Goal: Answer question/provide support: Answer question/provide support

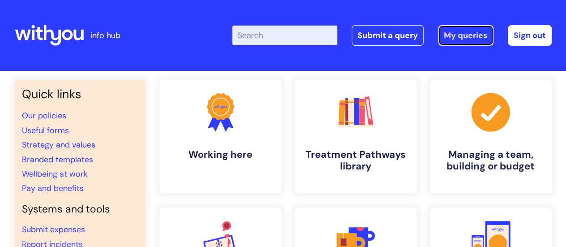
click at [466, 39] on link "My queries" at bounding box center [466, 35] width 56 height 21
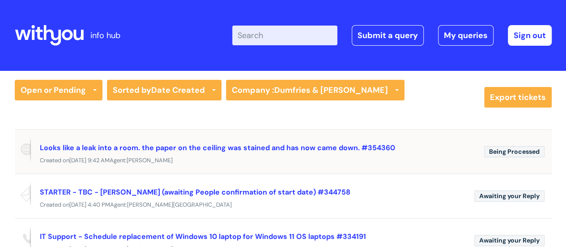
click at [213, 152] on div "Looks like a leak into a room. the paper on the ceiling was stained and has now…" at bounding box center [258, 147] width 437 height 14
click at [184, 148] on link "Looks like a leak into a room. the paper on the ceiling was stained and has now…" at bounding box center [217, 147] width 355 height 9
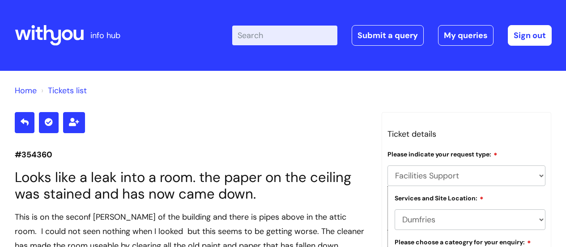
select select "Facilities Support"
select select "Dumfries"
select select "Plumbing and Drainage"
